Goal: Register for event/course

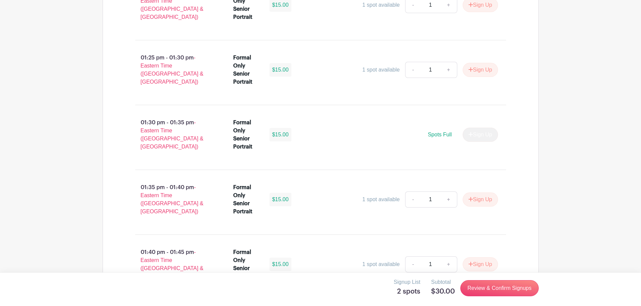
scroll to position [3979, 0]
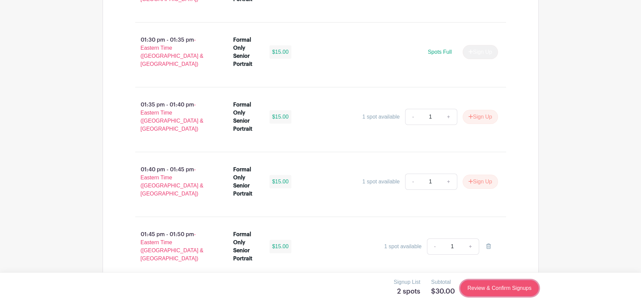
click at [489, 292] on link "Review & Confirm Signups" at bounding box center [499, 289] width 78 height 16
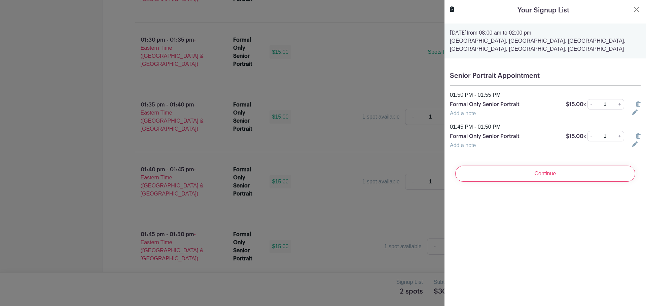
click at [636, 137] on icon at bounding box center [638, 136] width 5 height 5
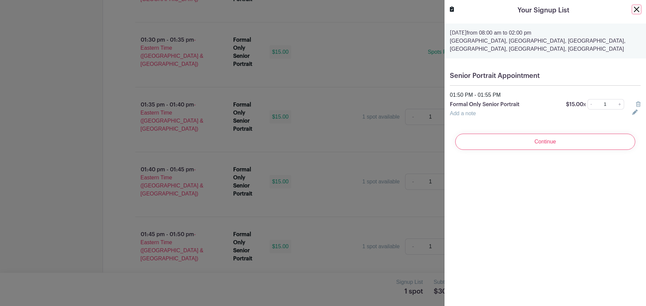
click at [632, 9] on button "Close" at bounding box center [636, 9] width 8 height 8
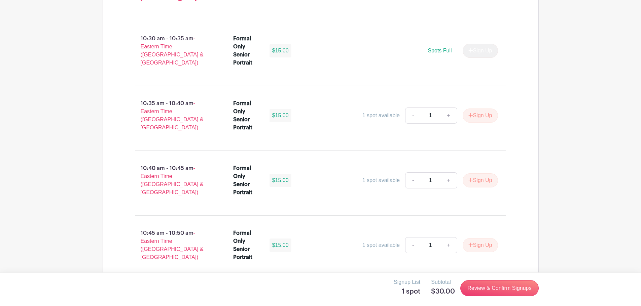
scroll to position [2297, 0]
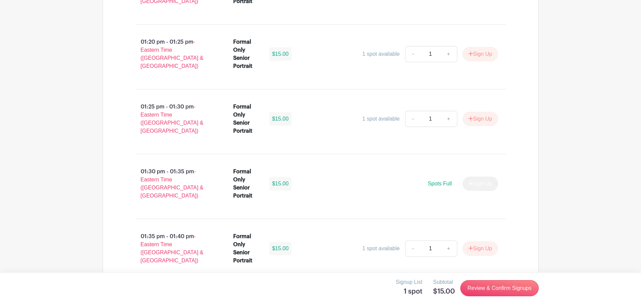
scroll to position [3979, 0]
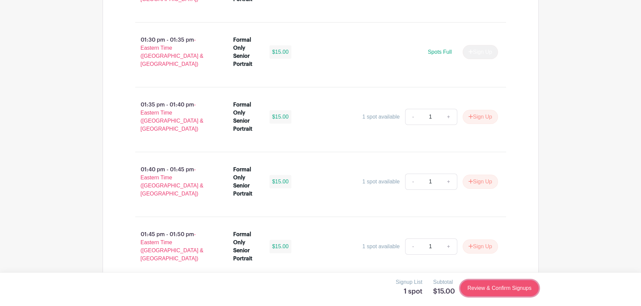
click at [504, 292] on link "Review & Confirm Signups" at bounding box center [499, 289] width 78 height 16
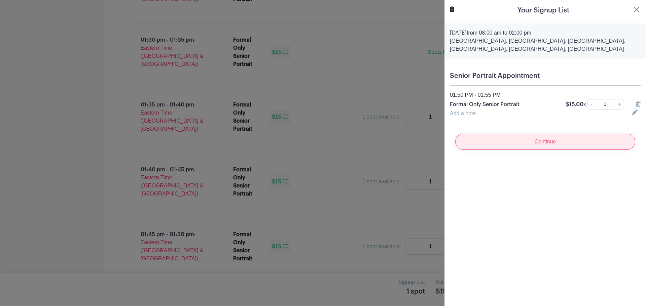
click at [526, 149] on input "Continue" at bounding box center [545, 142] width 180 height 16
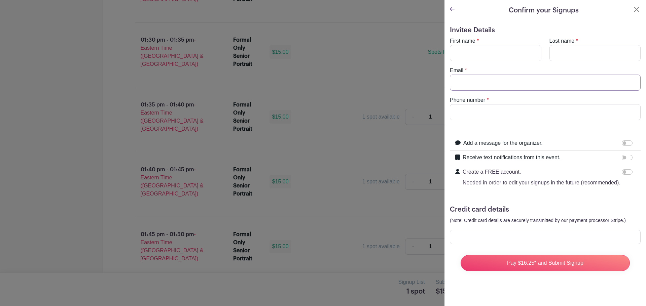
type input "kelv-graham@live.com"
click at [451, 10] on icon at bounding box center [452, 9] width 5 height 4
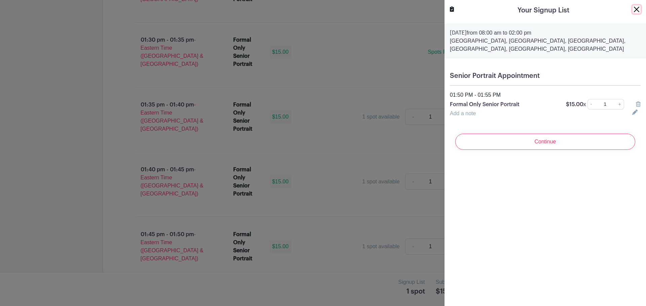
click at [632, 10] on button "Close" at bounding box center [636, 9] width 8 height 8
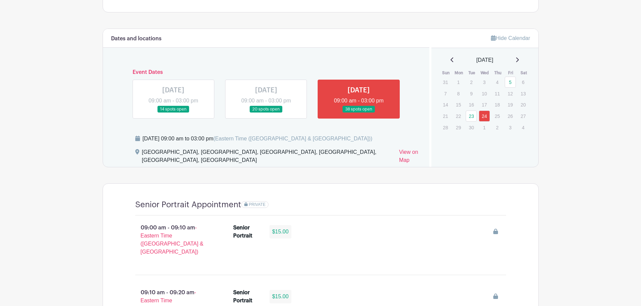
scroll to position [336, 0]
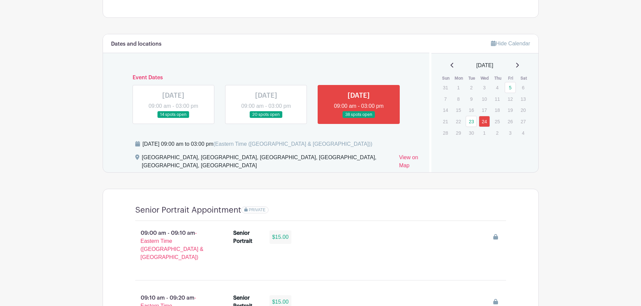
click at [523, 67] on div "[DATE]" at bounding box center [484, 66] width 91 height 8
click at [519, 63] on icon at bounding box center [516, 65] width 3 height 5
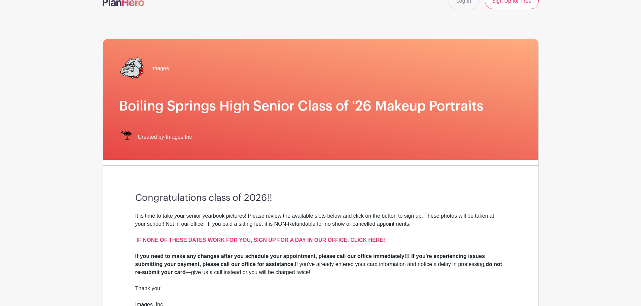
scroll to position [0, 0]
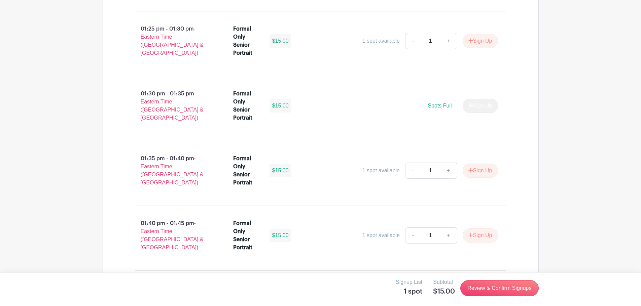
scroll to position [3878, 0]
